Goal: Task Accomplishment & Management: Complete application form

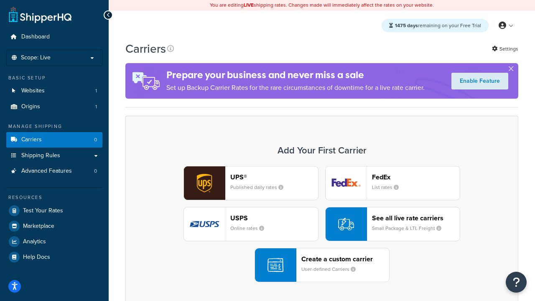
click at [322, 224] on div "UPS® Published daily rates FedEx List rates USPS Online rates See all live rate…" at bounding box center [321, 224] width 375 height 116
click at [416, 177] on header "FedEx" at bounding box center [416, 177] width 88 height 8
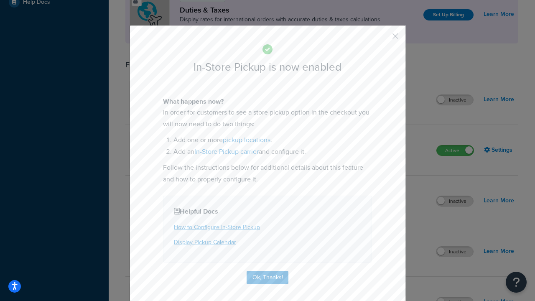
click at [383, 39] on button "button" at bounding box center [383, 39] width 2 height 2
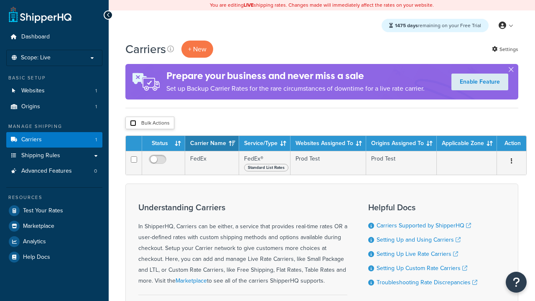
click at [133, 123] on input "checkbox" at bounding box center [133, 123] width 6 height 6
checkbox input "true"
click at [0, 0] on button "Delete" at bounding box center [0, 0] width 0 height 0
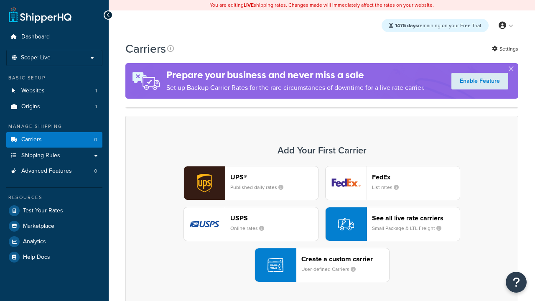
scroll to position [166, 0]
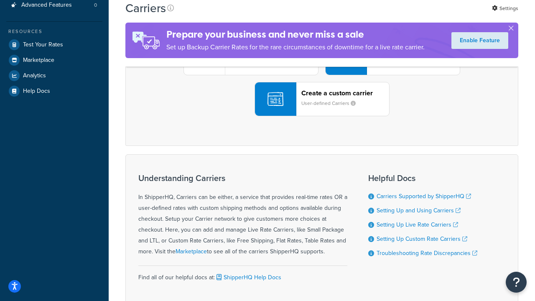
click at [322, 116] on div "UPS® Published daily rates FedEx List rates USPS Online rates See all live rate…" at bounding box center [321, 58] width 375 height 116
click at [416, 15] on header "FedEx" at bounding box center [416, 11] width 88 height 8
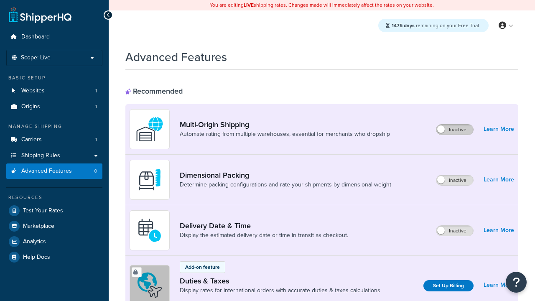
click at [455, 130] on label "Inactive" at bounding box center [454, 130] width 37 height 10
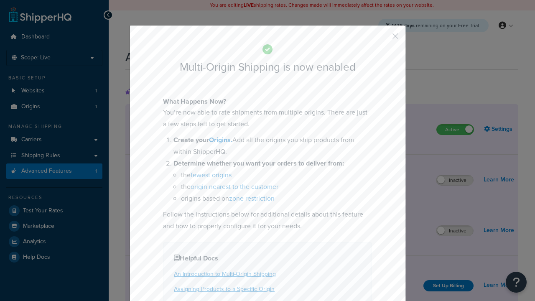
click at [383, 39] on button "button" at bounding box center [383, 39] width 2 height 2
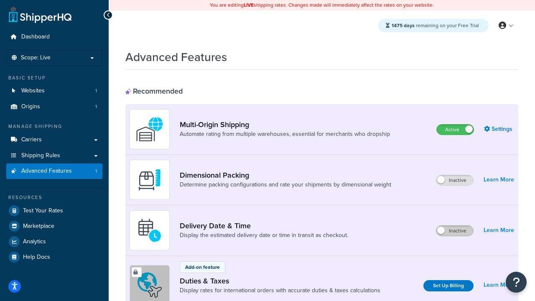
click at [455, 231] on label "Inactive" at bounding box center [454, 231] width 37 height 10
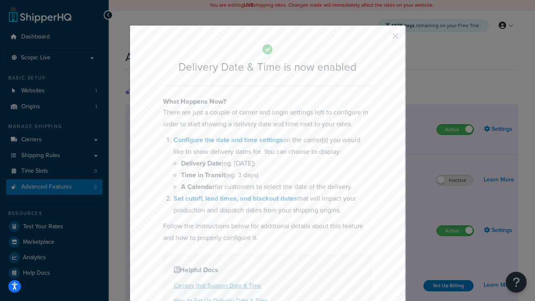
click at [383, 39] on button "button" at bounding box center [383, 39] width 2 height 2
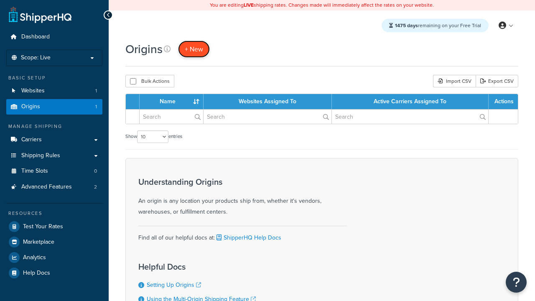
click at [194, 49] on span "+ New" at bounding box center [194, 49] width 18 height 10
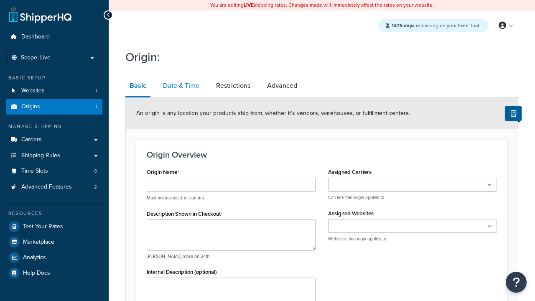
click at [181, 86] on link "Date & Time" at bounding box center [181, 86] width 45 height 20
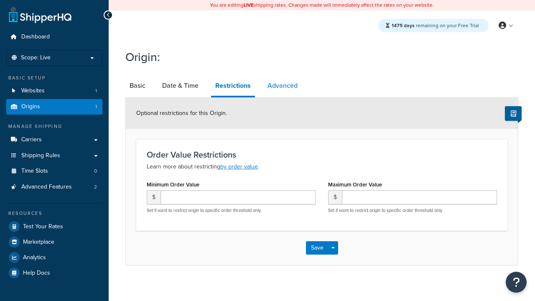
click at [283, 86] on link "Advanced" at bounding box center [282, 86] width 38 height 20
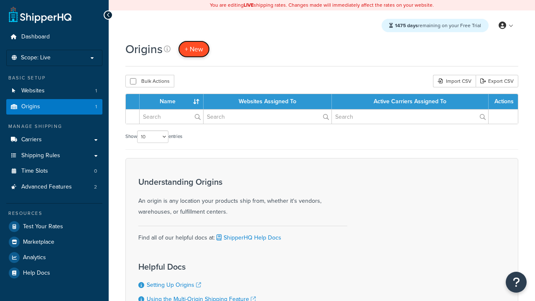
click at [194, 49] on span "+ New" at bounding box center [194, 49] width 18 height 10
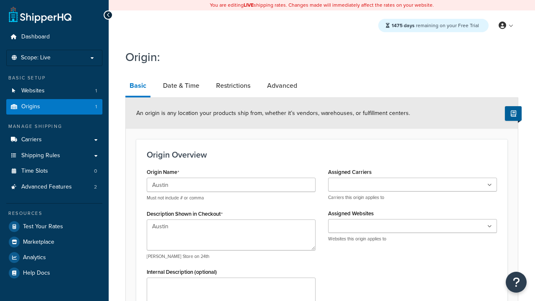
scroll to position [147, 0]
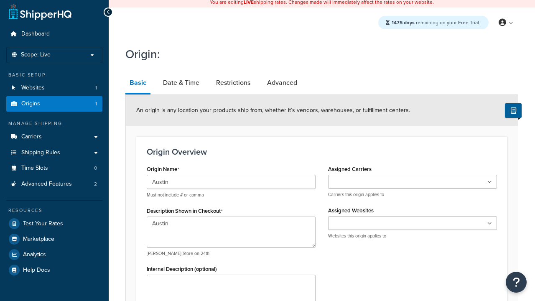
type textarea "Austin"
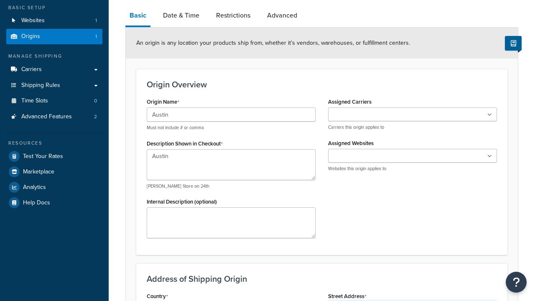
type input "Test Street"
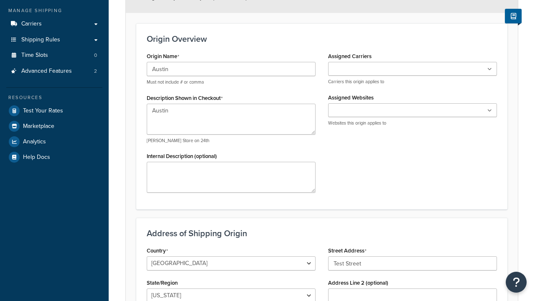
type input "Austin"
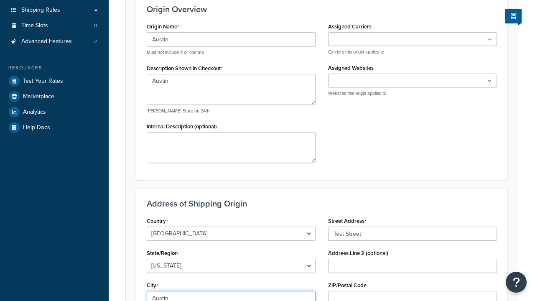
scroll to position [0, 0]
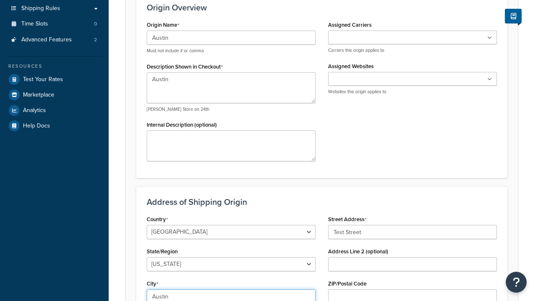
select select "43"
type input "Austin"
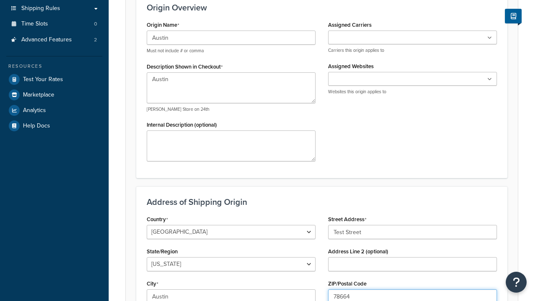
type input "78664"
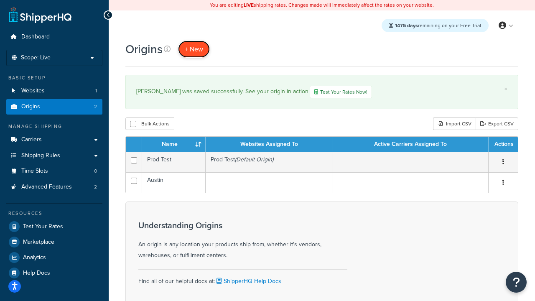
click at [194, 49] on span "+ New" at bounding box center [194, 49] width 18 height 10
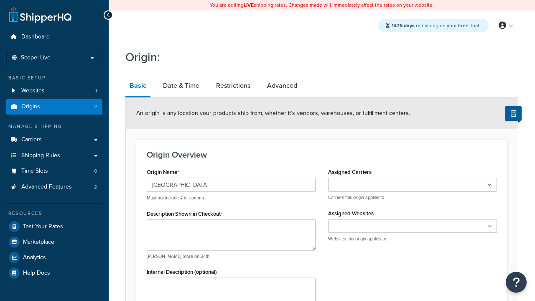
type input "[GEOGRAPHIC_DATA]"
type textarea "[GEOGRAPHIC_DATA]"
type input "Test Street"
type input "Austin"
select select "43"
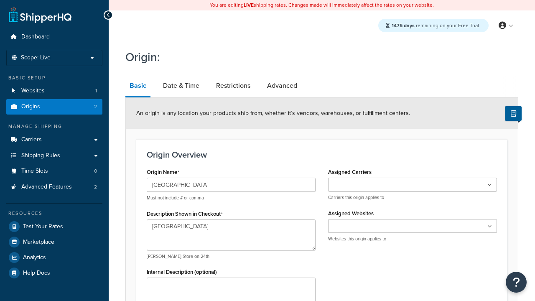
type input "Austin"
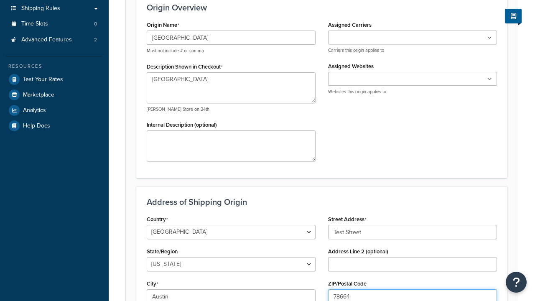
type input "78664"
